Goal: Transaction & Acquisition: Purchase product/service

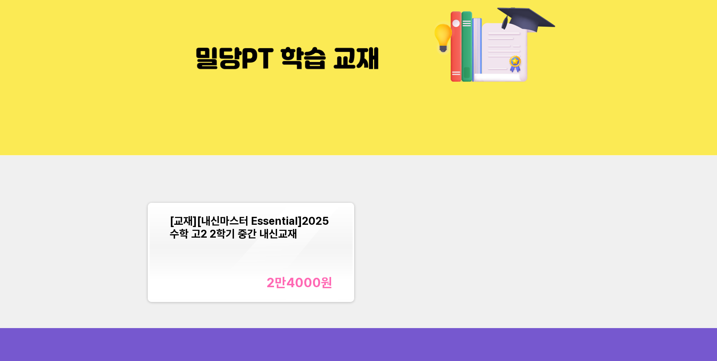
scroll to position [113, 0]
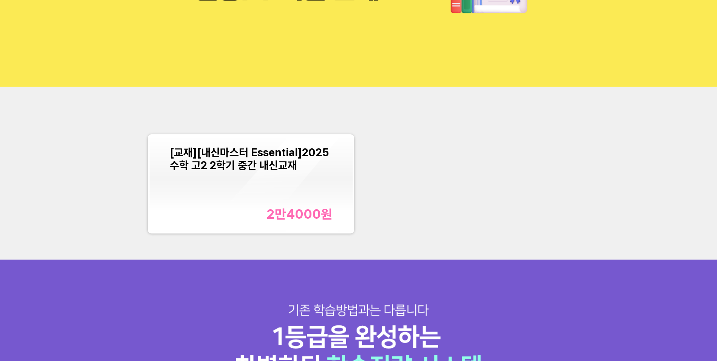
click at [314, 194] on div "[교재][내신마스터 Essential]2025 수학 고2 2학기 중간 내신교재 2만4000 원" at bounding box center [251, 184] width 163 height 76
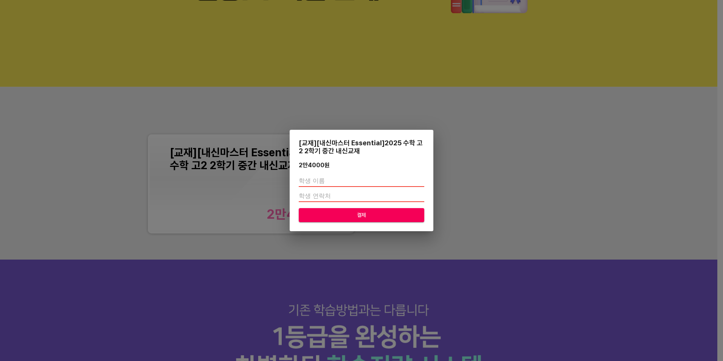
click at [316, 180] on input "text" at bounding box center [361, 181] width 125 height 12
type input "d"
type input "이다혁"
type input "01093253354"
click at [368, 216] on span "결제" at bounding box center [361, 214] width 113 height 9
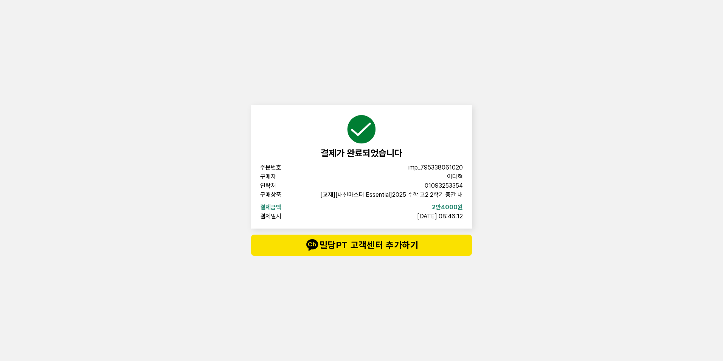
click at [587, 271] on div "결제가 완료되었습니다 주문번호 imp_[PHONE_NUMBER] 구매자 이다혁 연락처 01093253354 구매상품 [교재][내신마스터 Ess…" at bounding box center [361, 180] width 723 height 361
